Goal: Navigation & Orientation: Find specific page/section

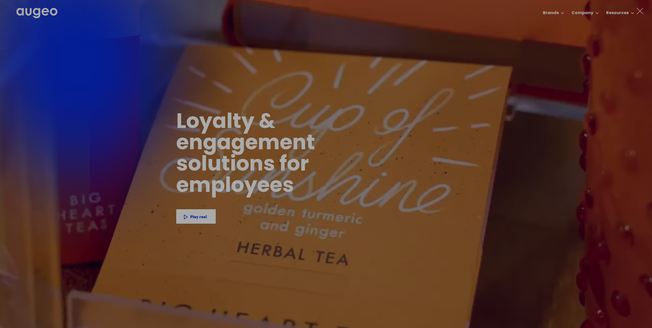
click at [544, 92] on div "AI-powered media buying Introducing Aimy, an AI platform enabling companies of …" at bounding box center [326, 176] width 652 height 246
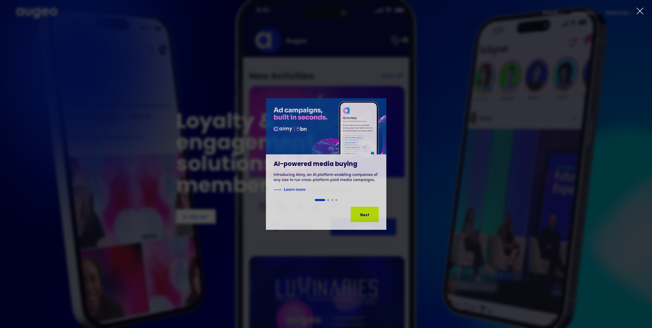
click at [642, 11] on icon at bounding box center [640, 11] width 8 height 8
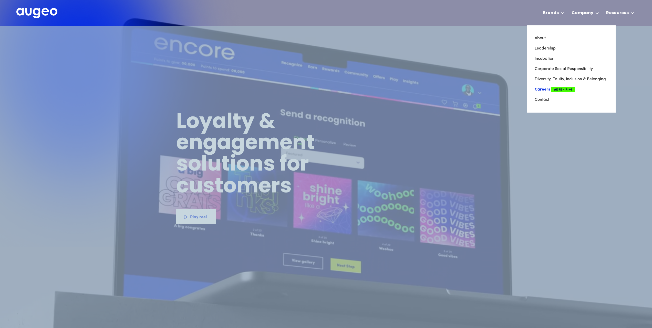
click at [541, 89] on link "Careers We're Hiring" at bounding box center [570, 89] width 73 height 10
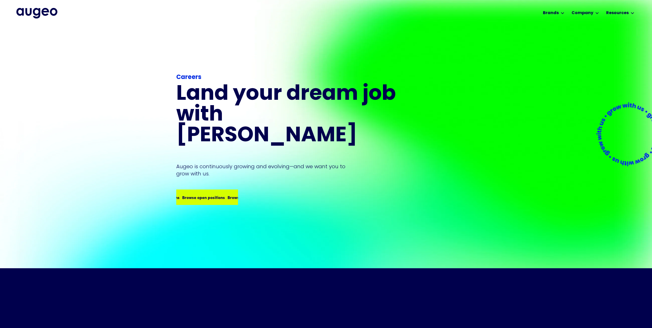
click at [206, 191] on div "Browse open positions Browse open positions Browse open positions Browse open p…" at bounding box center [207, 197] width 61 height 14
